Goal: Task Accomplishment & Management: Complete application form

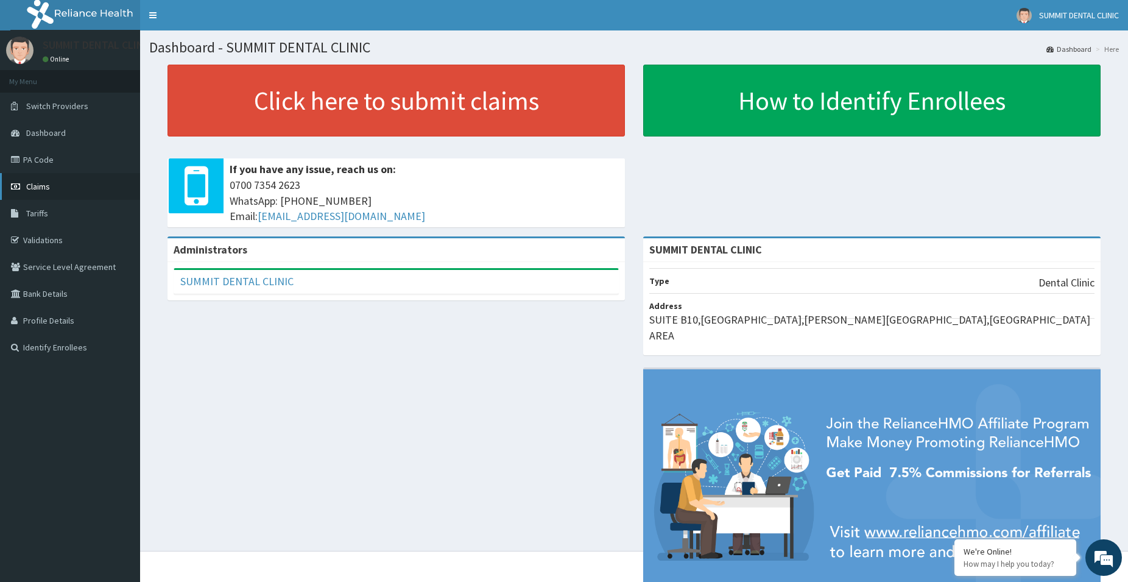
click at [41, 181] on link "Claims" at bounding box center [70, 186] width 140 height 27
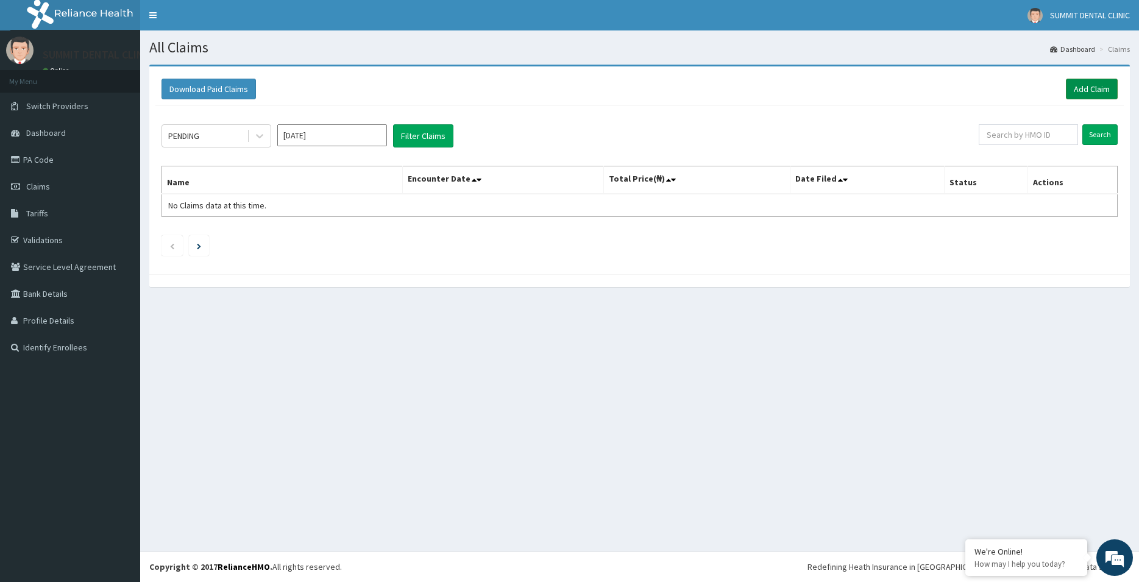
click at [1091, 83] on link "Add Claim" at bounding box center [1092, 89] width 52 height 21
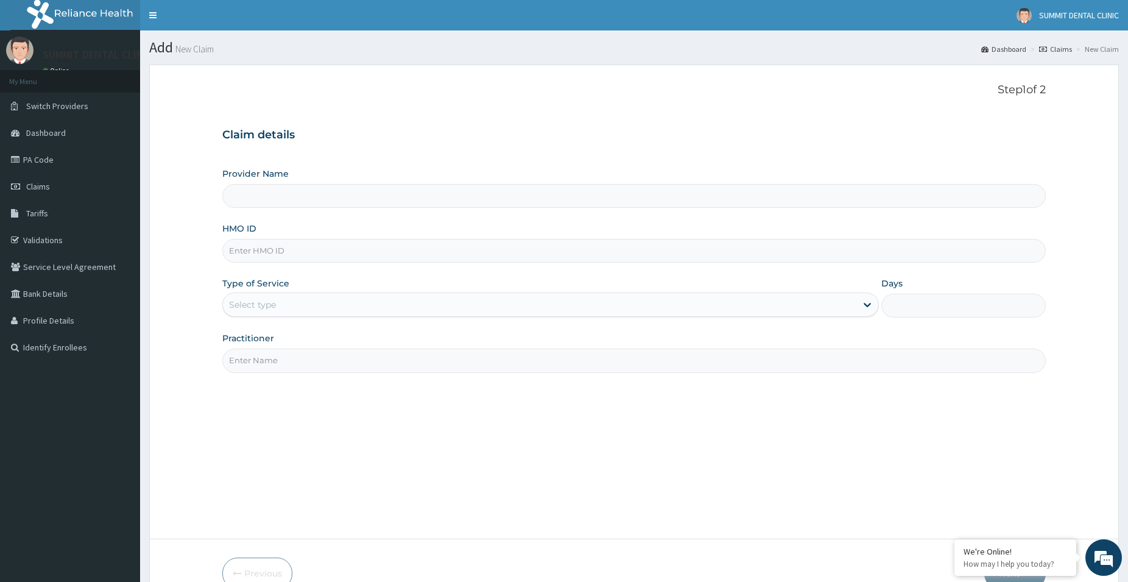
click at [531, 200] on input "Provider Name" at bounding box center [634, 196] width 824 height 24
type input "SUMMIT DENTAL CLINIC"
click at [37, 163] on link "PA Code" at bounding box center [70, 159] width 140 height 27
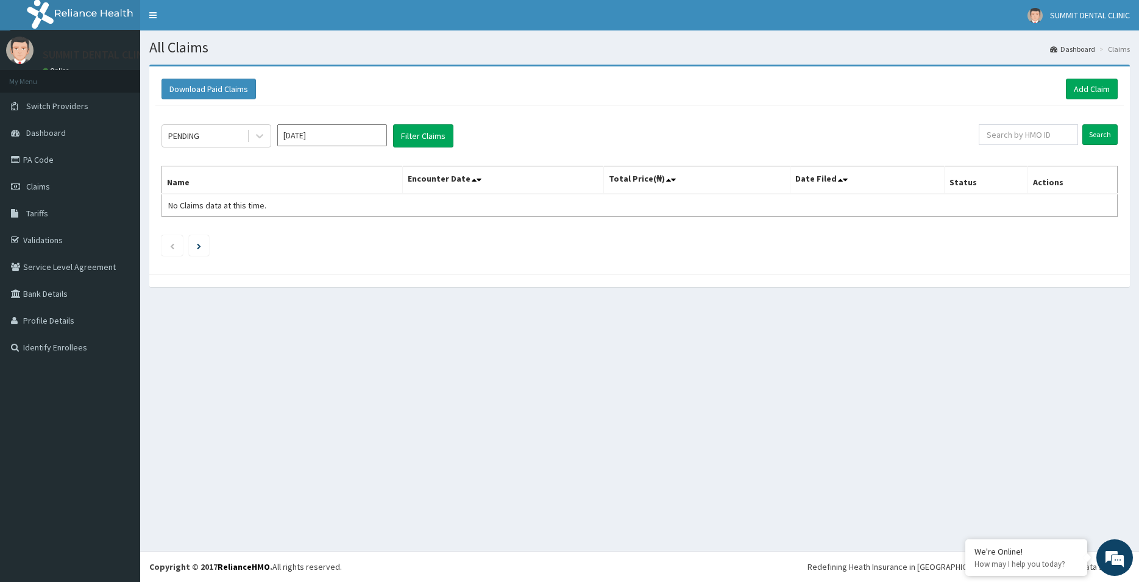
click at [54, 218] on link "Tariffs" at bounding box center [70, 213] width 140 height 27
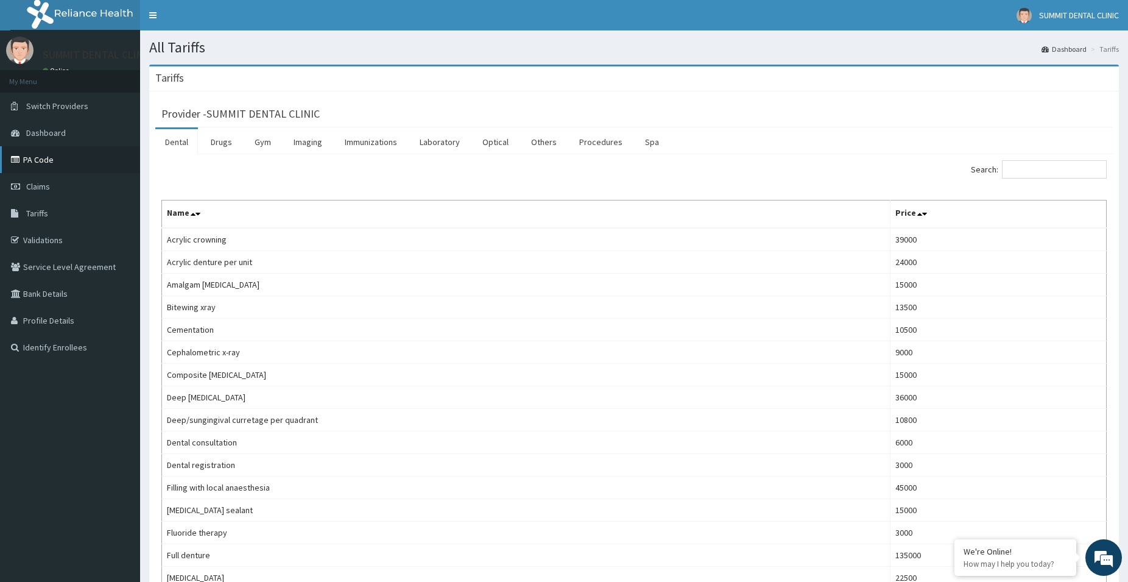
click at [44, 157] on link "PA Code" at bounding box center [70, 159] width 140 height 27
